Goal: Task Accomplishment & Management: Complete application form

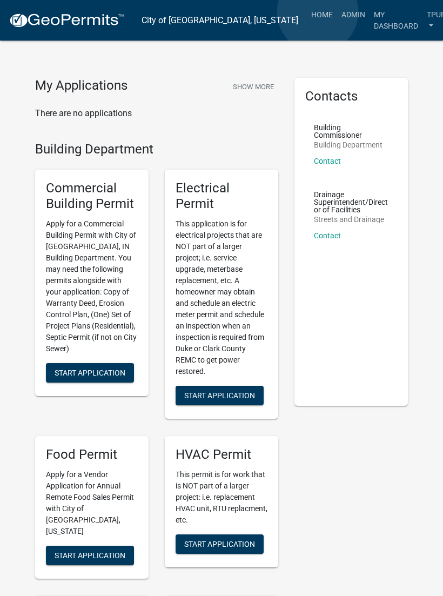
click at [337, 12] on link "Admin" at bounding box center [353, 14] width 32 height 21
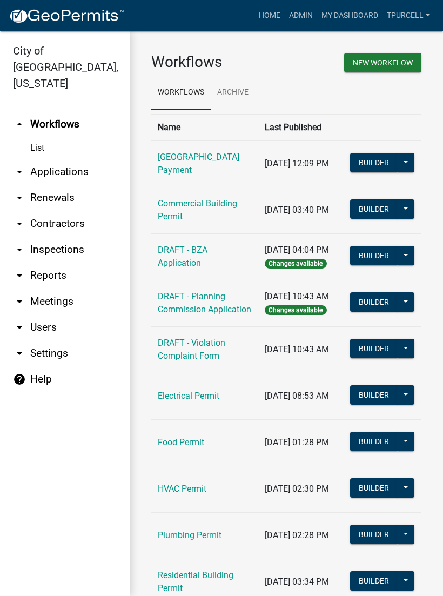
click at [79, 159] on link "arrow_drop_down Applications" at bounding box center [65, 172] width 130 height 26
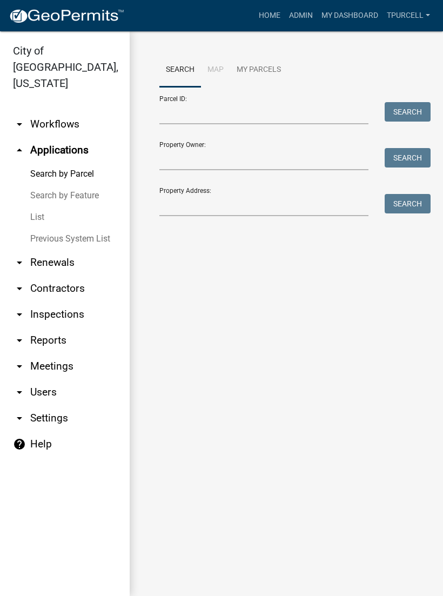
click at [44, 207] on link "List" at bounding box center [65, 218] width 130 height 22
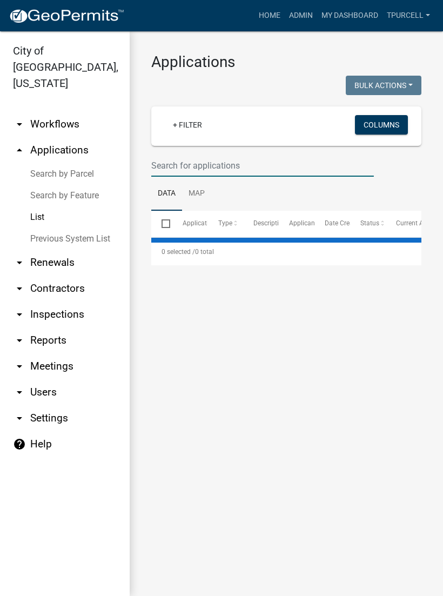
click at [200, 162] on input "text" at bounding box center [262, 166] width 223 height 22
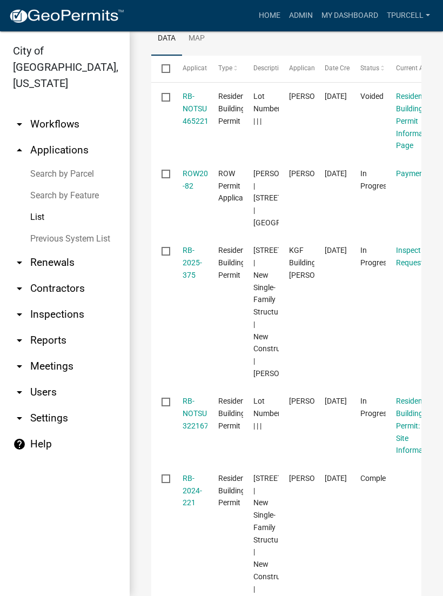
scroll to position [156, 0]
type input "221"
click at [194, 279] on link "RB-2025-375" at bounding box center [192, 263] width 19 height 34
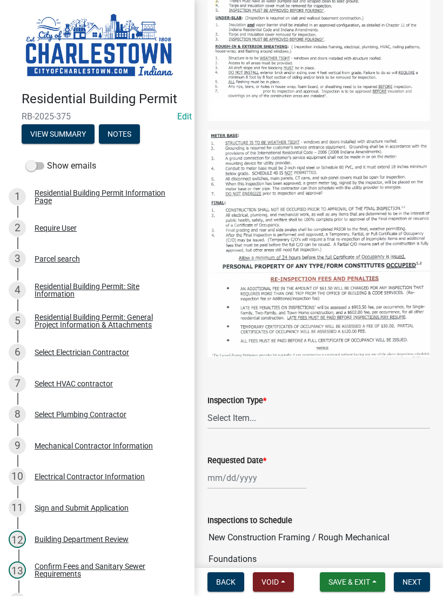
scroll to position [260, 0]
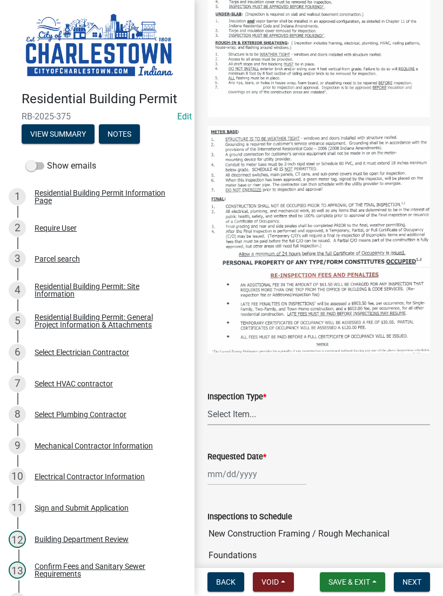
click at [246, 413] on select "Select Item... New Construction Framing / Rough Mechanical Foundations Concrete…" at bounding box center [319, 414] width 223 height 22
select select "18e7c4b3-438d-46af-8feb-0ae748388863"
click at [253, 467] on div at bounding box center [257, 474] width 99 height 22
select select "9"
select select "2025"
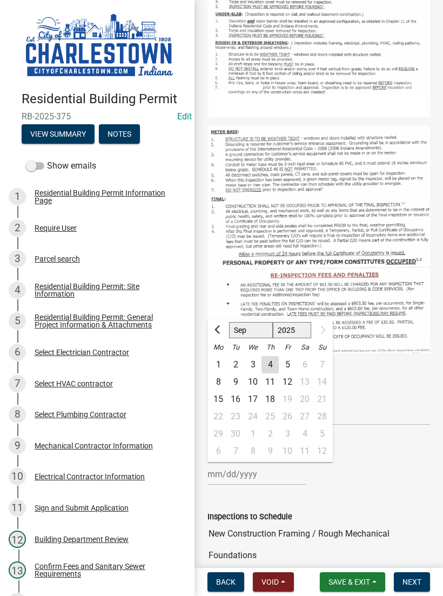
click at [273, 358] on div "4" at bounding box center [270, 364] width 17 height 17
type input "[DATE]"
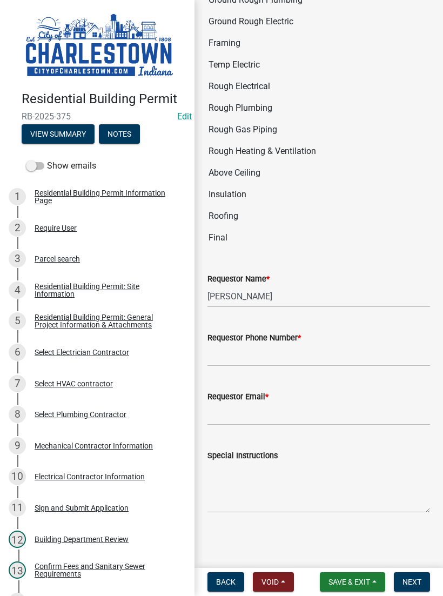
scroll to position [859, 0]
click at [248, 352] on input "Requestor Phone Number *" at bounding box center [319, 355] width 223 height 22
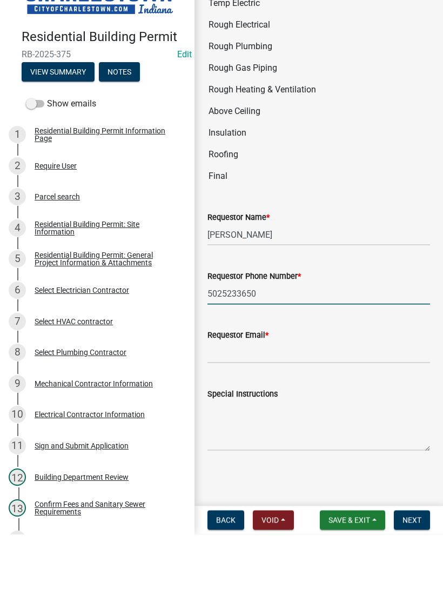
type input "5025233650"
click at [269, 403] on input "Requestor Email *" at bounding box center [319, 414] width 223 height 22
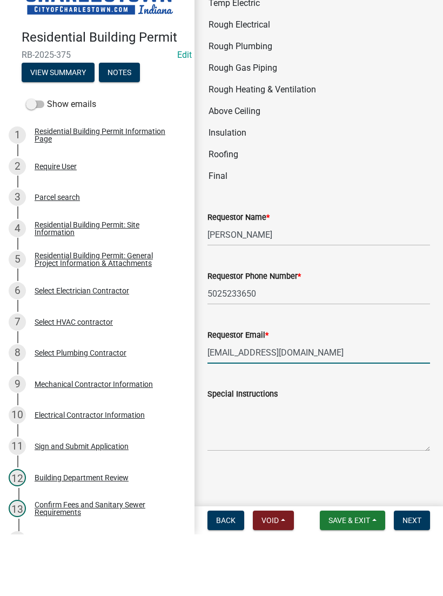
type input "[EMAIL_ADDRESS][DOMAIN_NAME]"
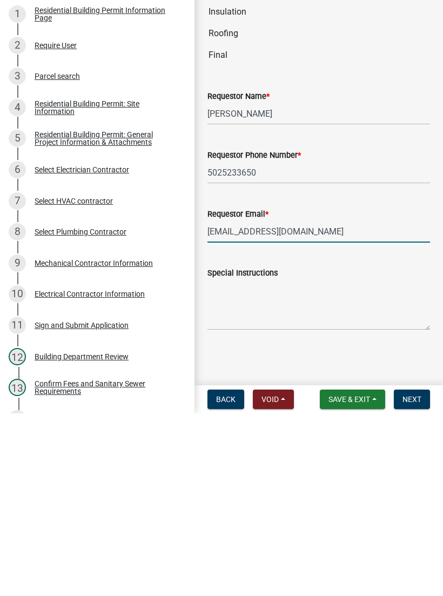
scroll to position [0, 0]
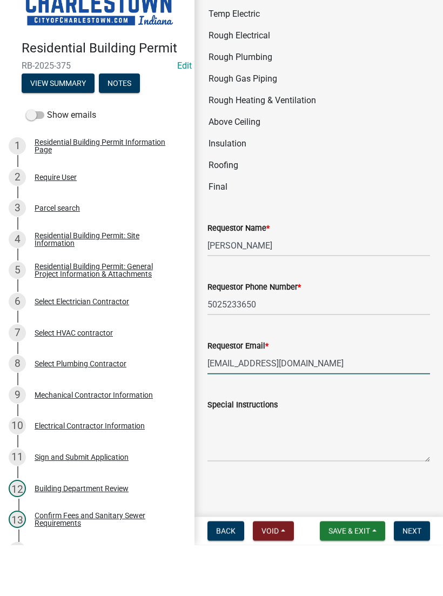
click at [417, 578] on span "Next" at bounding box center [412, 582] width 19 height 9
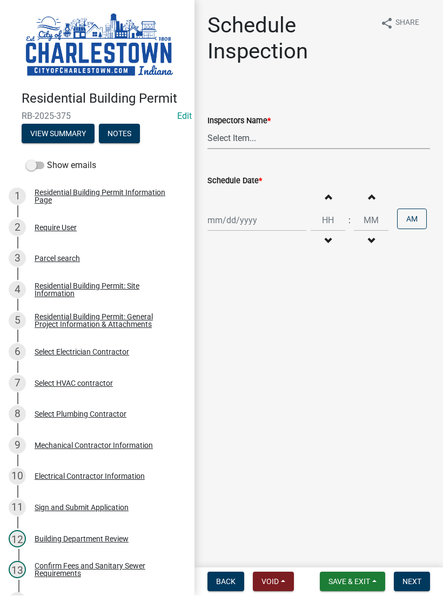
click at [253, 138] on select "Select Item... [PERSON_NAME] ([PERSON_NAME]) [PERSON_NAME] ([PERSON_NAME]) [PER…" at bounding box center [319, 139] width 223 height 22
select select "63e5a778-15f7-4a13-aba2-a6e5541a0fb3"
click at [240, 216] on div at bounding box center [257, 221] width 99 height 22
select select "9"
select select "2025"
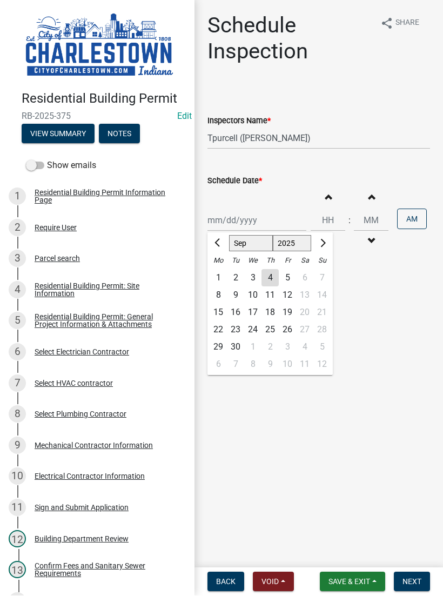
click at [268, 278] on div "4" at bounding box center [270, 278] width 17 height 17
type input "[DATE]"
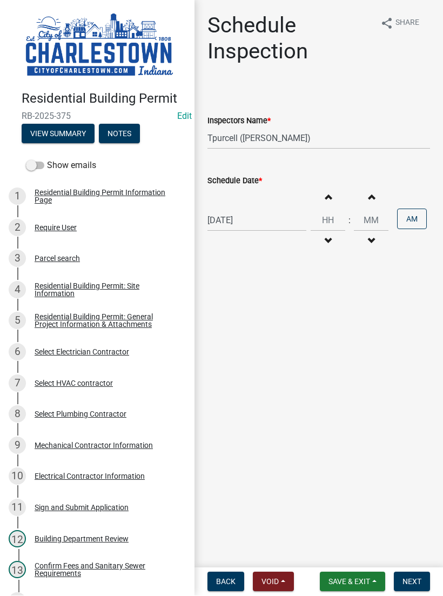
click at [417, 576] on button "Next" at bounding box center [412, 582] width 36 height 19
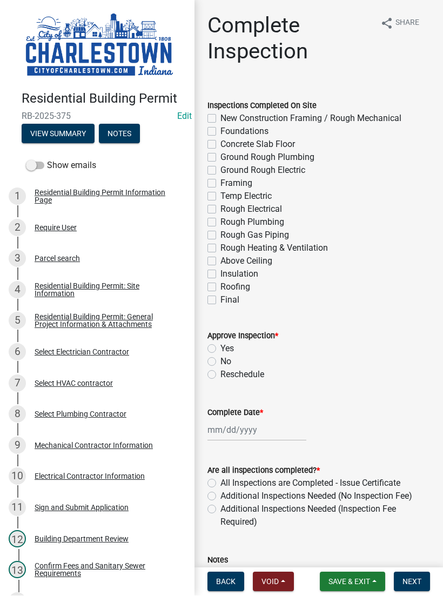
click at [221, 298] on label "Final" at bounding box center [230, 300] width 19 height 13
click at [221, 298] on input "Final" at bounding box center [224, 297] width 7 height 7
checkbox input "true"
checkbox input "false"
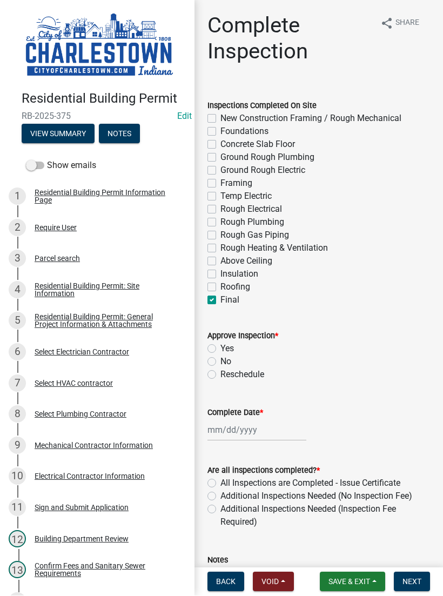
checkbox input "false"
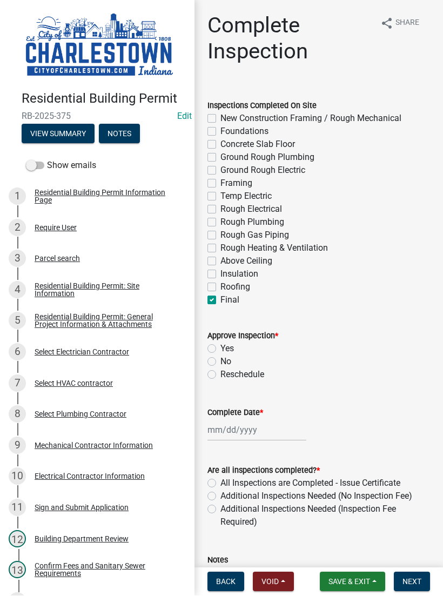
checkbox input "false"
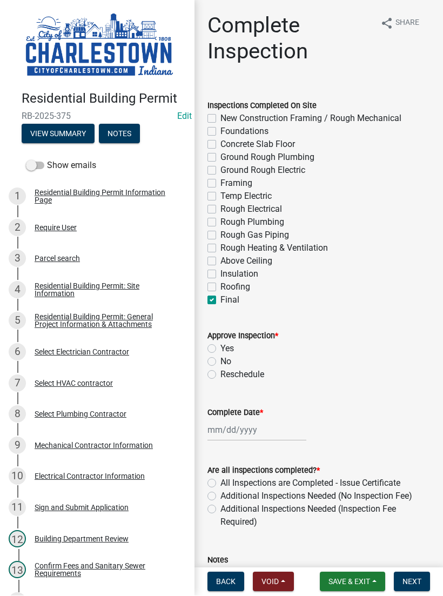
checkbox input "false"
checkbox input "true"
click at [221, 346] on label "Yes" at bounding box center [228, 349] width 14 height 13
click at [221, 346] on input "Yes" at bounding box center [224, 346] width 7 height 7
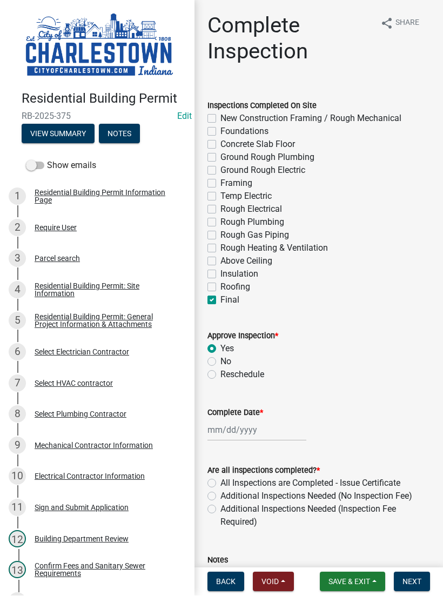
radio input "true"
click at [239, 428] on div at bounding box center [257, 431] width 99 height 22
select select "9"
select select "2025"
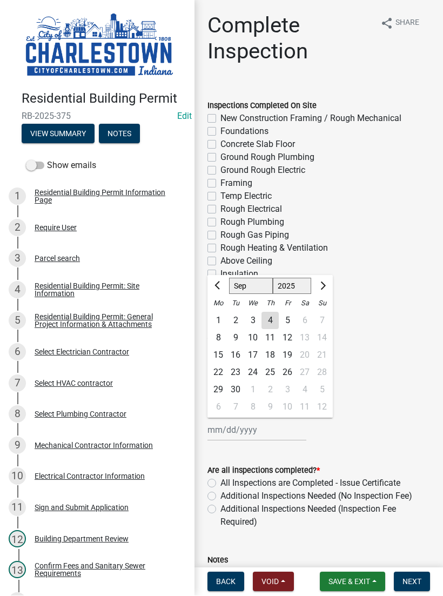
click at [270, 315] on div "4" at bounding box center [270, 321] width 17 height 17
type input "[DATE]"
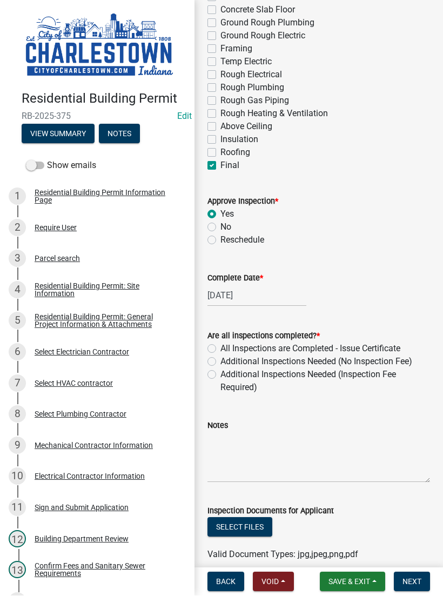
scroll to position [135, 0]
click at [221, 349] on label "All Inspections are Completed - Issue Certificate" at bounding box center [311, 348] width 180 height 13
click at [221, 349] on input "All Inspections are Completed - Issue Certificate" at bounding box center [224, 345] width 7 height 7
radio input "true"
click at [244, 442] on textarea "Notes" at bounding box center [319, 457] width 223 height 51
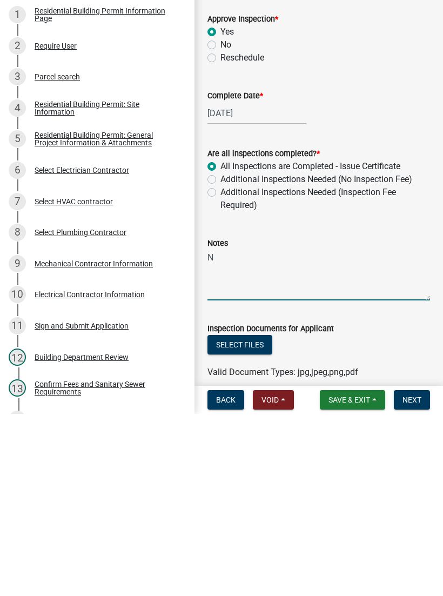
scroll to position [0, 0]
type textarea "Needing flush mount sewer cap in side walk"
click at [258, 518] on button "Select files" at bounding box center [240, 527] width 65 height 19
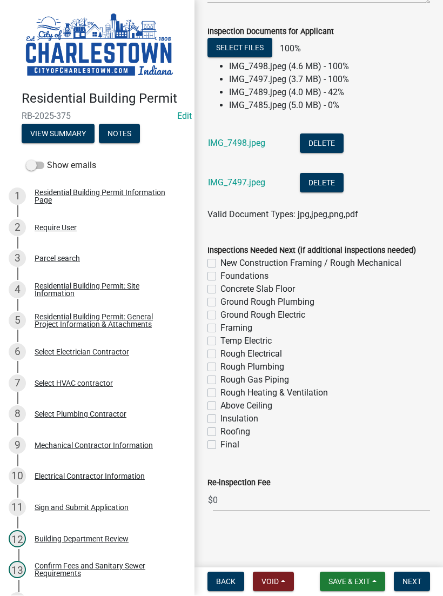
scroll to position [614, 0]
click at [355, 581] on span "Save & Exit" at bounding box center [350, 582] width 42 height 9
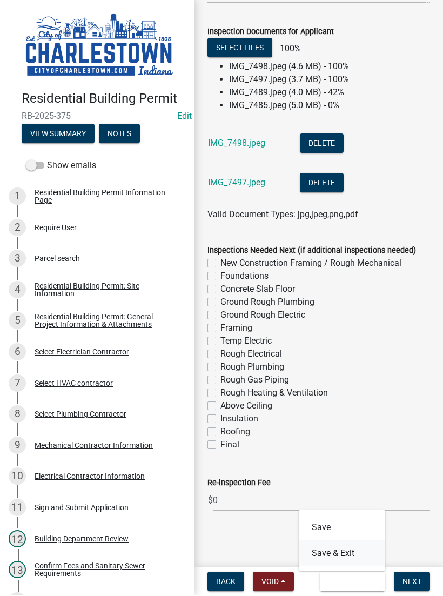
click at [351, 551] on button "Save & Exit" at bounding box center [342, 554] width 87 height 26
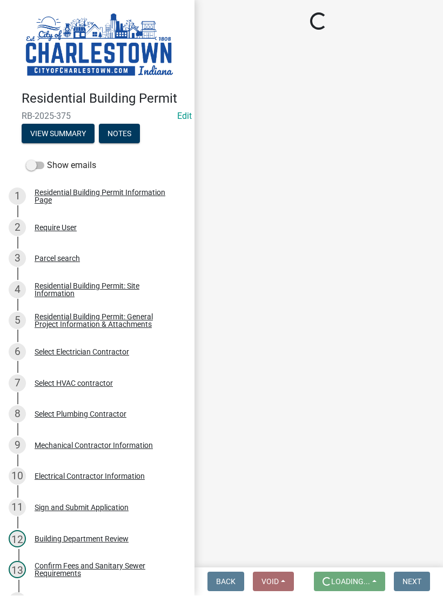
scroll to position [0, 0]
